Goal: Task Accomplishment & Management: Manage account settings

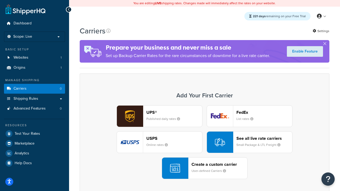
click at [205, 143] on div "UPS® Published daily rates FedEx List rates USPS Online rates See all live rate…" at bounding box center [204, 143] width 239 height 74
click at [265, 112] on header "FedEx" at bounding box center [265, 112] width 56 height 5
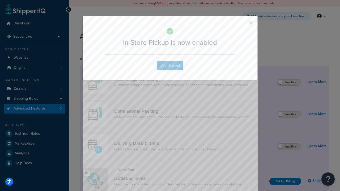
scroll to position [172, 0]
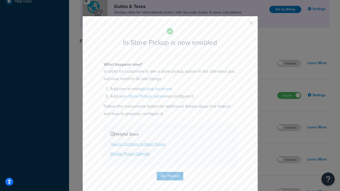
click at [244, 25] on button "button" at bounding box center [243, 24] width 1 height 1
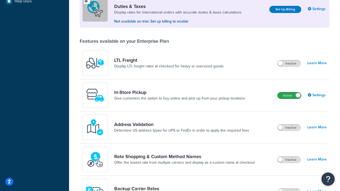
scroll to position [162, 0]
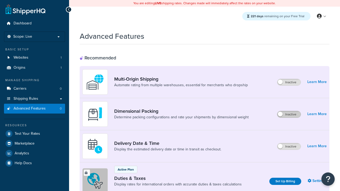
click at [289, 115] on label "Inactive" at bounding box center [289, 114] width 23 height 6
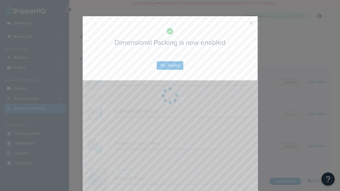
click at [244, 24] on button "button" at bounding box center [243, 24] width 1 height 1
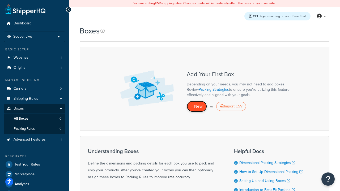
click at [197, 107] on span "+ New" at bounding box center [197, 106] width 12 height 6
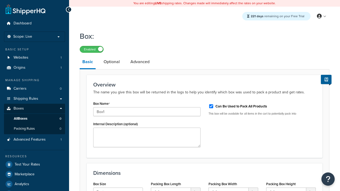
select select "usps_small"
type input "8.5"
type input "5"
type input "1.5"
type input "Box1"
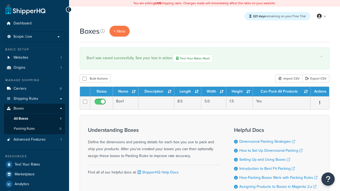
click at [102, 92] on th "Status" at bounding box center [101, 92] width 23 height 10
click at [126, 92] on th "Name" at bounding box center [126, 92] width 26 height 10
click at [156, 92] on th "Description" at bounding box center [157, 92] width 36 height 10
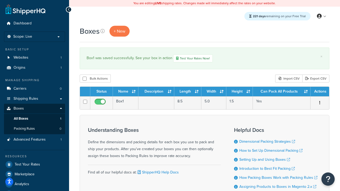
click at [156, 92] on th "Description" at bounding box center [157, 92] width 36 height 10
click at [188, 92] on th "Length" at bounding box center [187, 92] width 27 height 10
click at [214, 92] on th "Width" at bounding box center [214, 92] width 25 height 10
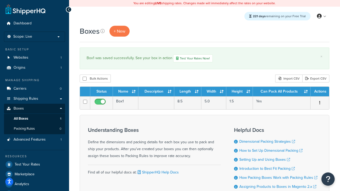
click at [240, 92] on th "Height" at bounding box center [240, 92] width 27 height 10
click at [282, 92] on th "Can Pack All Products" at bounding box center [282, 92] width 58 height 10
click at [320, 92] on th "Actions" at bounding box center [320, 92] width 19 height 10
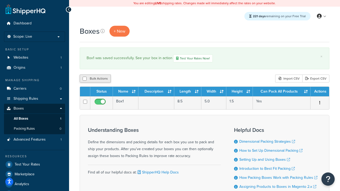
click at [320, 92] on th "Actions" at bounding box center [320, 92] width 19 height 10
click at [85, 79] on input "checkbox" at bounding box center [85, 79] width 4 height 4
checkbox input "true"
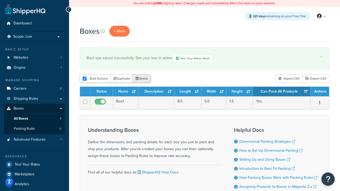
click at [143, 79] on button "Delete" at bounding box center [142, 79] width 18 height 8
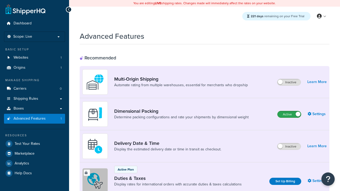
click at [290, 115] on label "Active" at bounding box center [289, 114] width 23 height 6
